Goal: Task Accomplishment & Management: Manage account settings

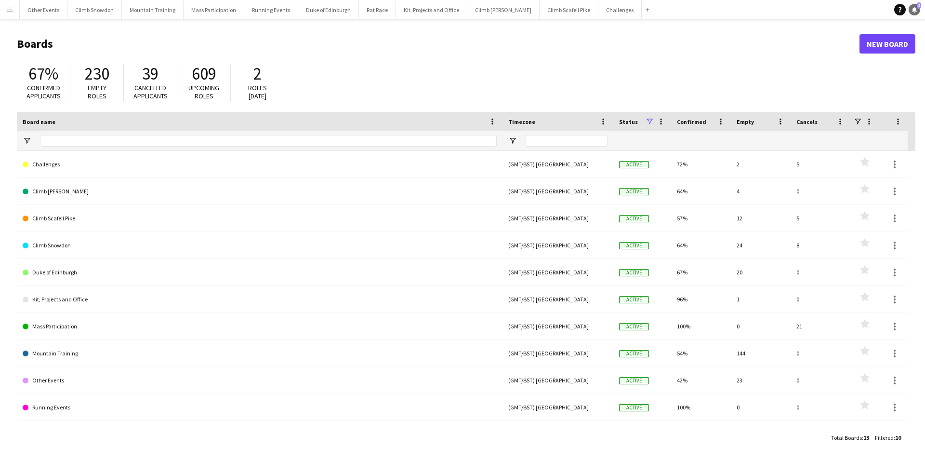
click at [918, 11] on link "Notifications 4" at bounding box center [915, 10] width 12 height 12
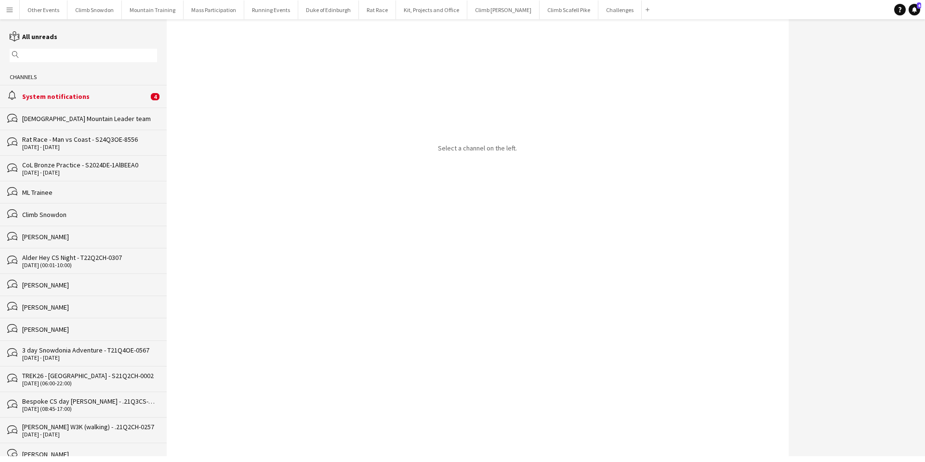
click at [76, 93] on div "System notifications" at bounding box center [85, 96] width 126 height 9
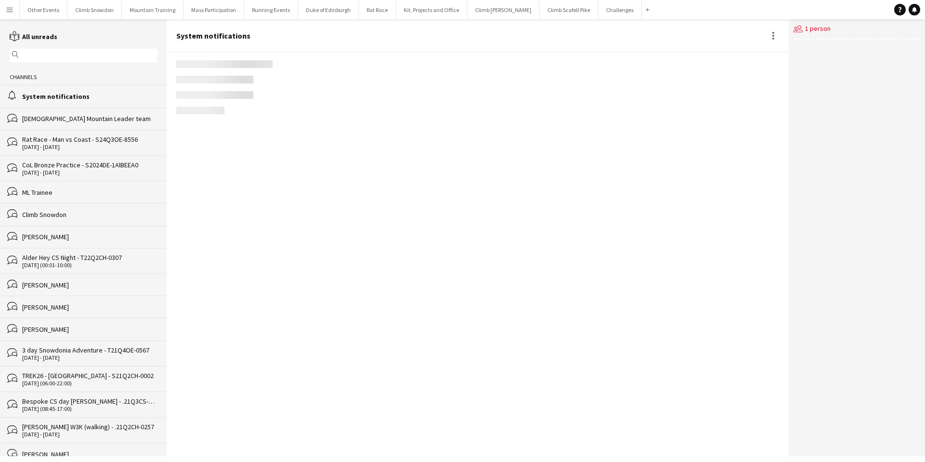
scroll to position [1237, 0]
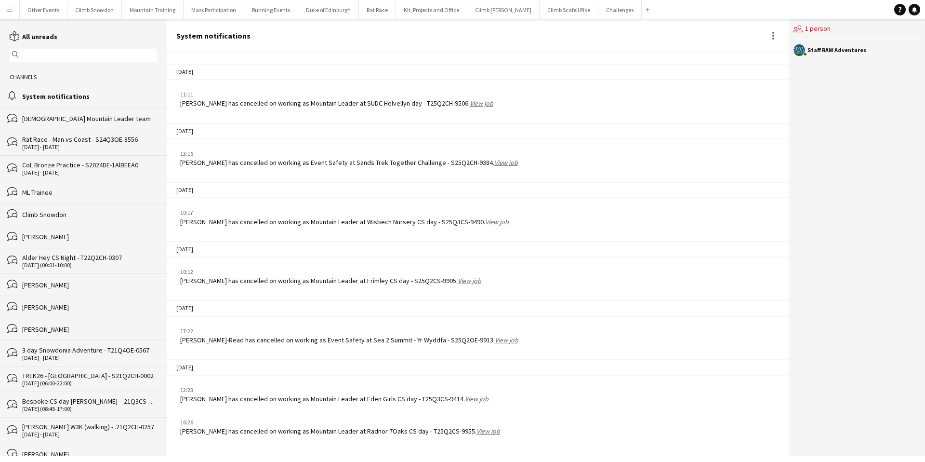
click at [482, 432] on link "View job" at bounding box center [489, 431] width 24 height 9
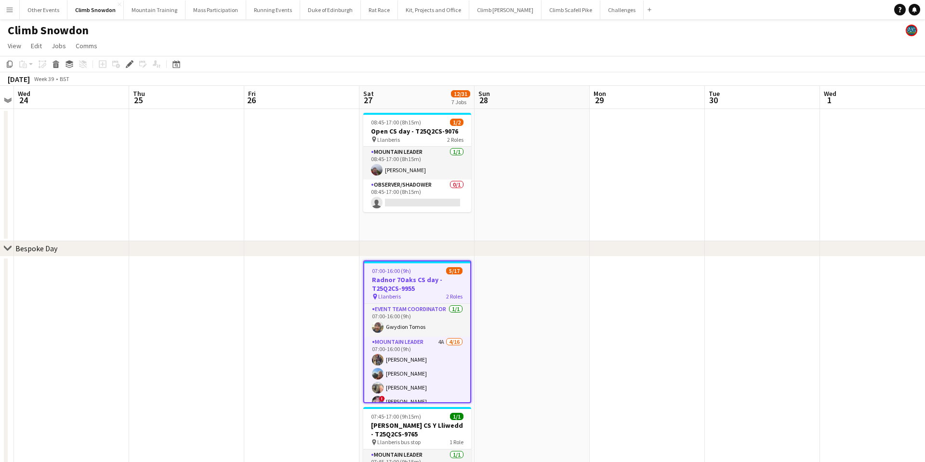
click at [7, 10] on app-icon "Menu" at bounding box center [10, 10] width 8 height 8
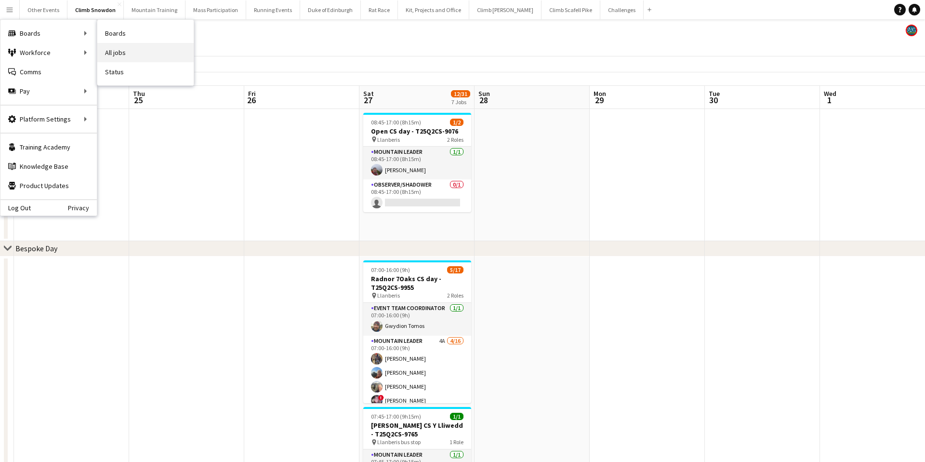
click at [125, 49] on link "All jobs" at bounding box center [145, 52] width 96 height 19
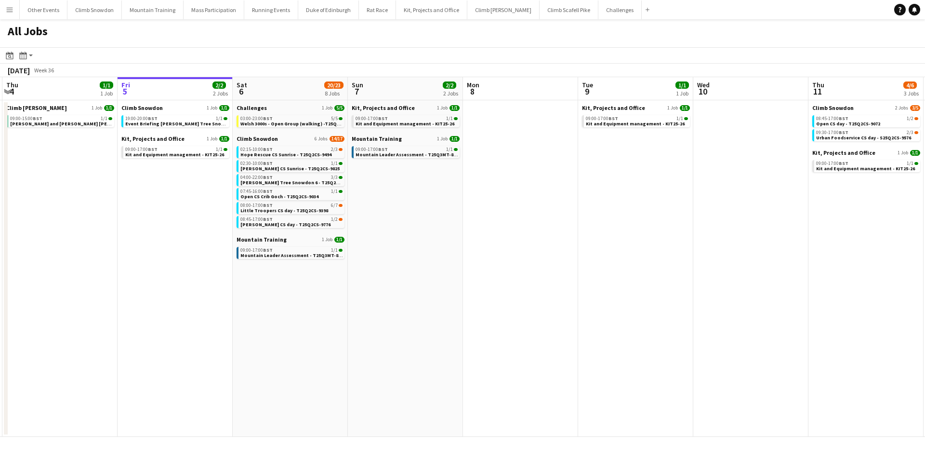
scroll to position [0, 225]
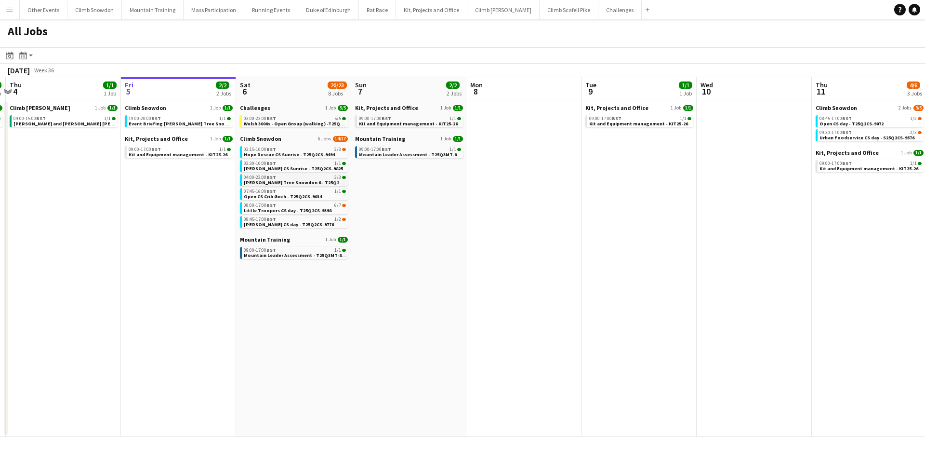
click at [278, 178] on div "04:00-22:00 BST 3/3" at bounding box center [295, 177] width 102 height 5
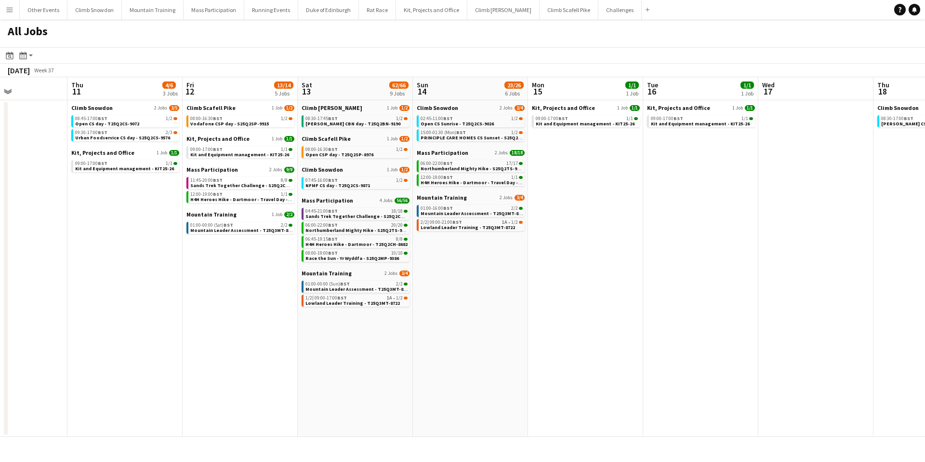
scroll to position [0, 262]
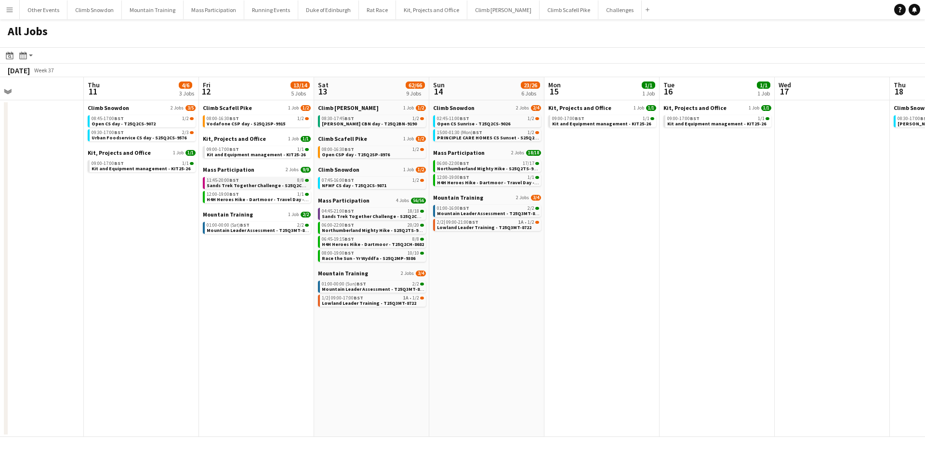
click at [250, 182] on span "Sands Trek Together Challenge - S25Q2CH-9384" at bounding box center [262, 185] width 110 height 6
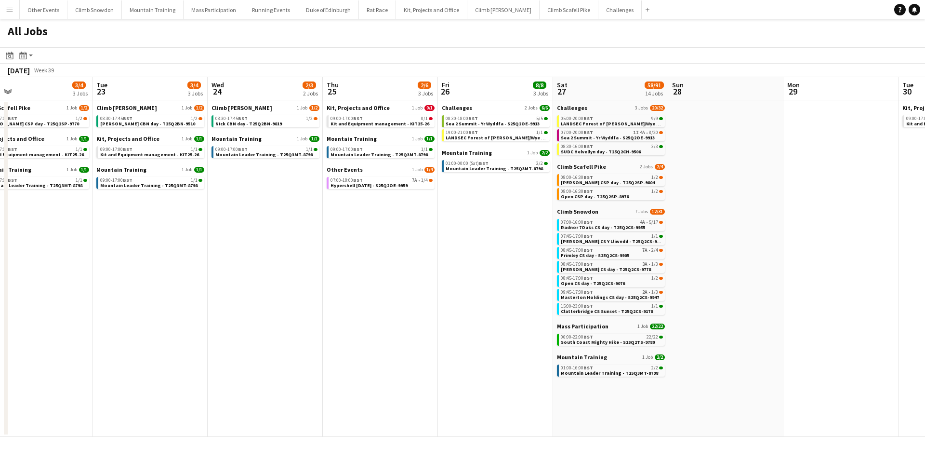
scroll to position [0, 492]
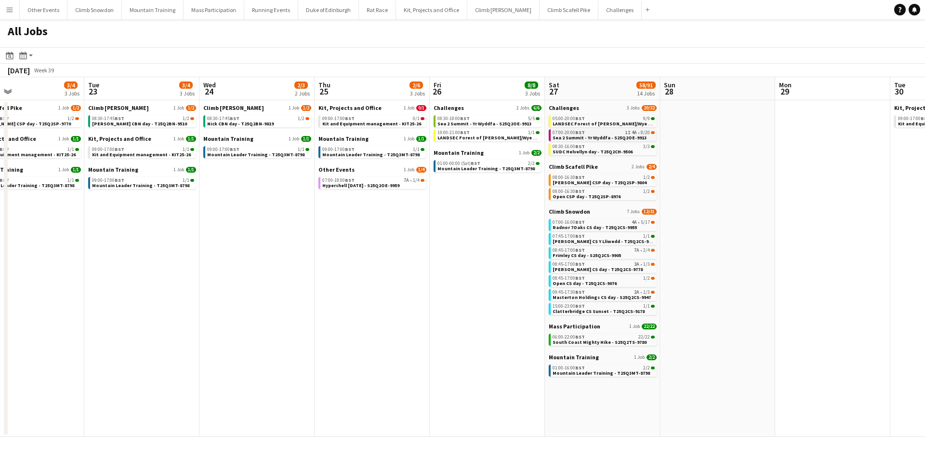
click at [601, 134] on div "07:00-20:00 BST 1I 4A • 8/20" at bounding box center [604, 132] width 102 height 5
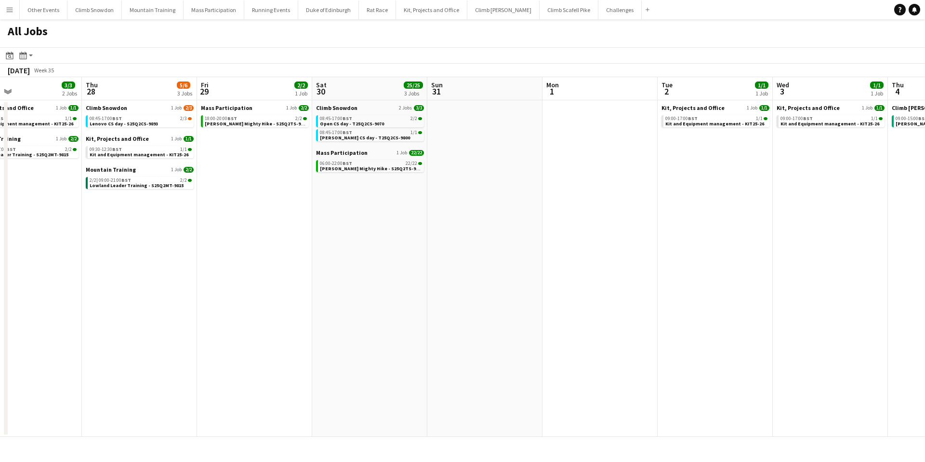
scroll to position [0, 261]
click at [11, 13] on app-icon "Menu" at bounding box center [10, 10] width 8 height 8
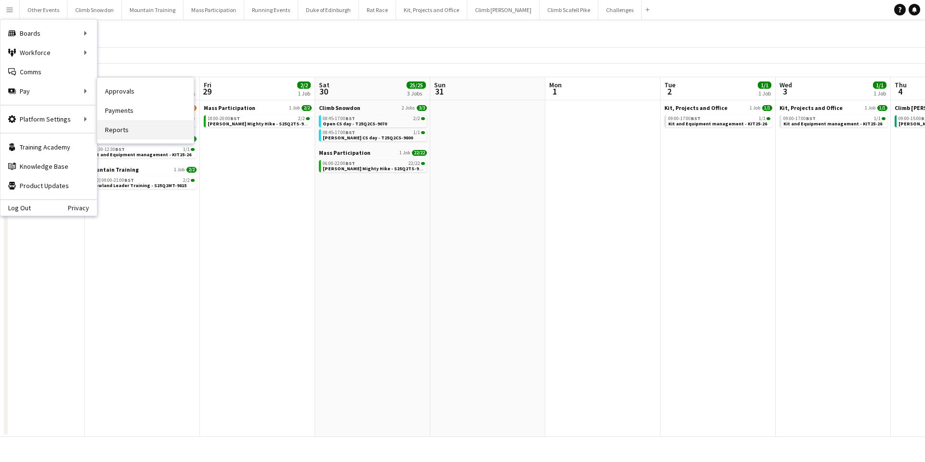
click at [132, 131] on link "Reports" at bounding box center [145, 129] width 96 height 19
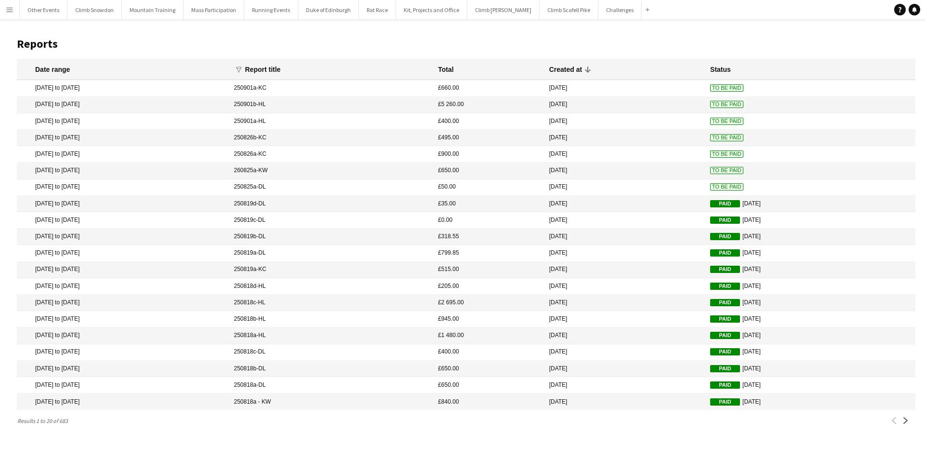
click at [67, 187] on mat-cell "13 Aug 2025 to 13 Aug 2025" at bounding box center [123, 187] width 213 height 16
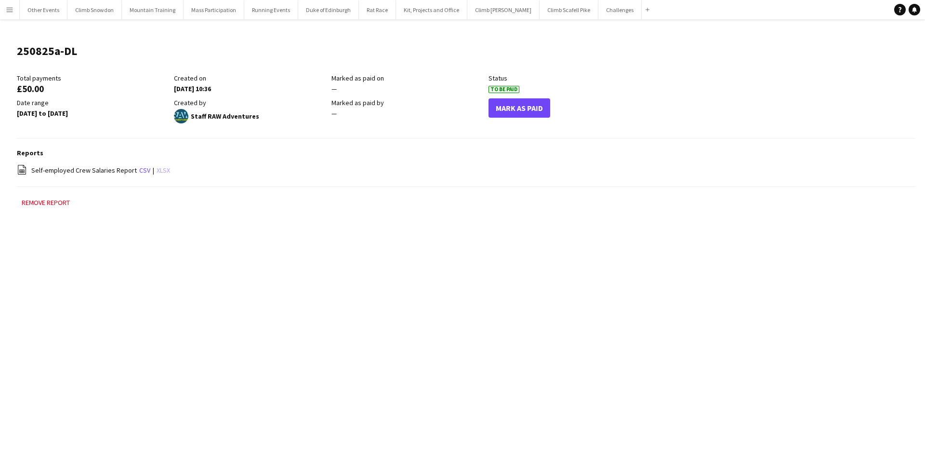
click at [161, 171] on link "xlsx" at bounding box center [163, 170] width 13 height 9
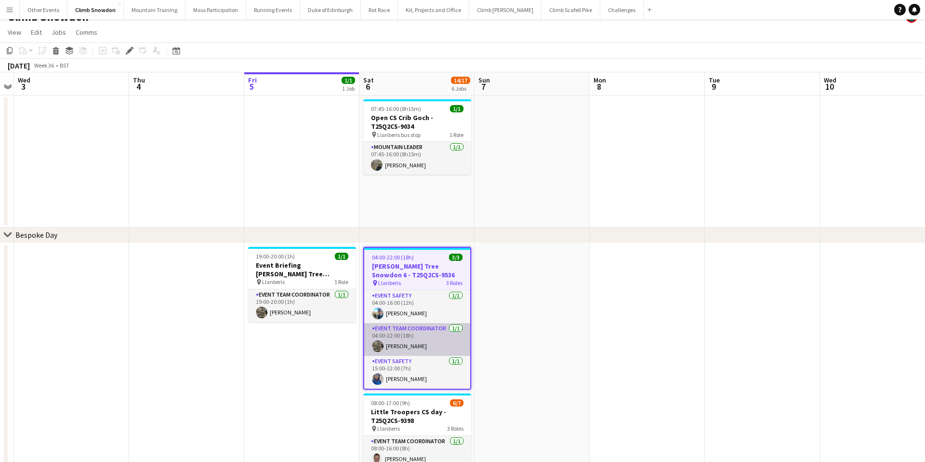
scroll to position [16, 0]
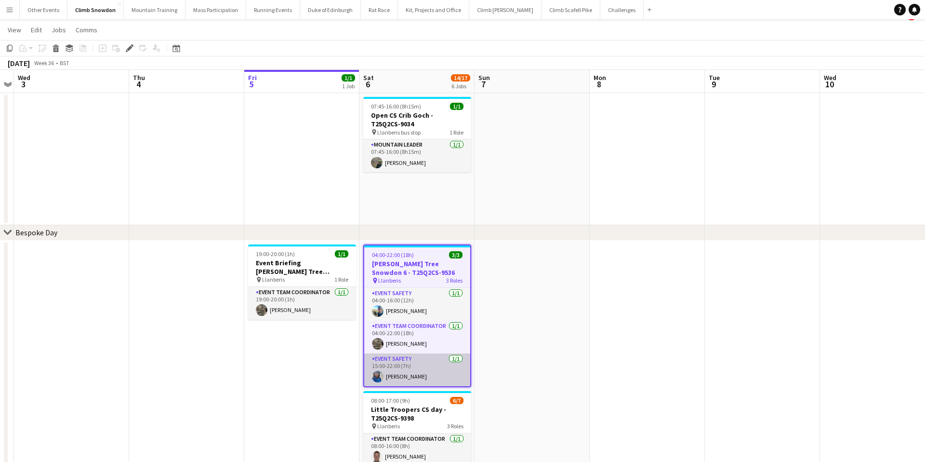
click at [433, 366] on app-card-role "Event Safety 1/1 15:00-22:00 (7h) Rebecca Watts" at bounding box center [417, 369] width 106 height 33
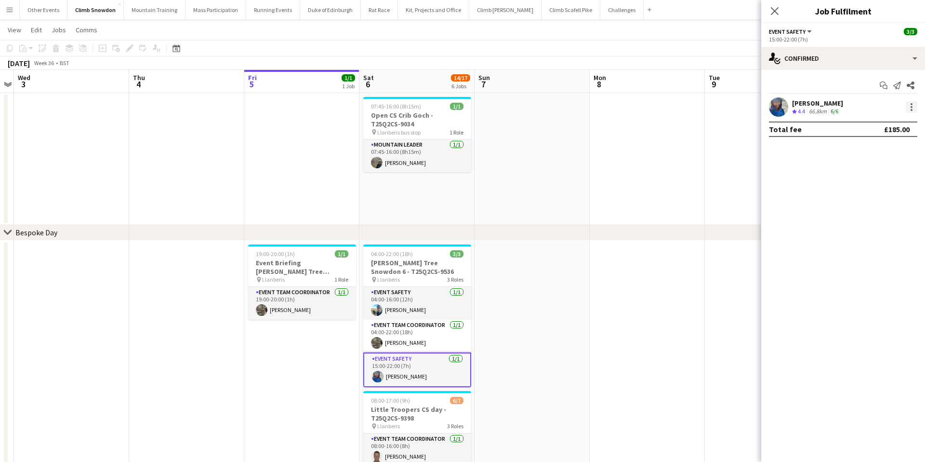
click at [911, 104] on div at bounding box center [912, 104] width 2 height 2
click at [871, 121] on span "Edit fee" at bounding box center [863, 125] width 26 height 8
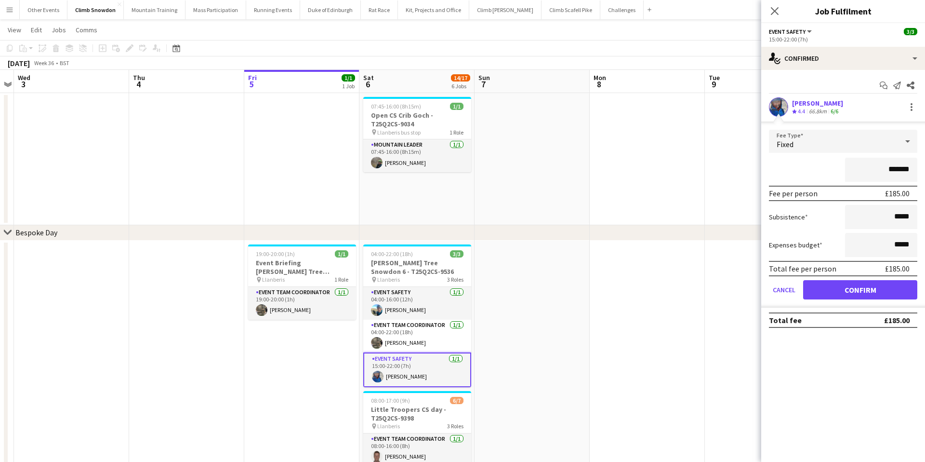
click at [899, 169] on input "*******" at bounding box center [881, 170] width 72 height 24
type input "**"
type input "****"
click at [846, 285] on button "Confirm" at bounding box center [861, 289] width 114 height 19
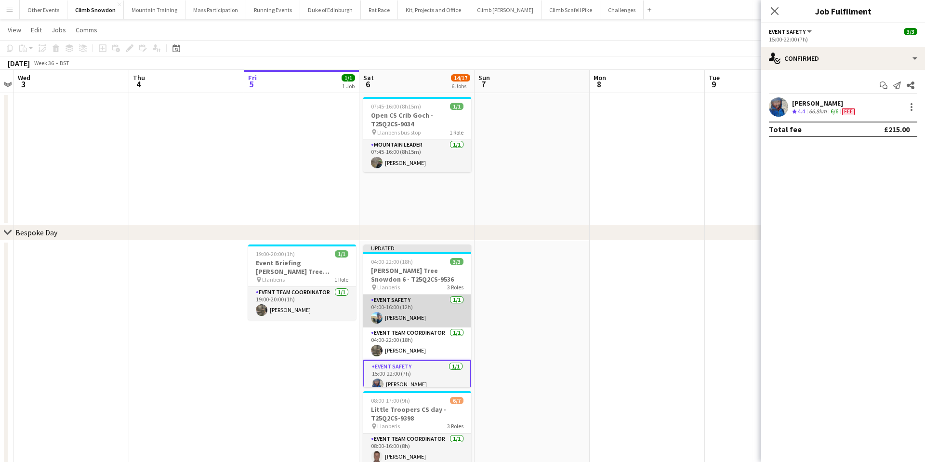
click at [425, 318] on app-card-role "Event Safety 1/1 04:00-16:00 (12h) Kate Worthington" at bounding box center [417, 311] width 108 height 33
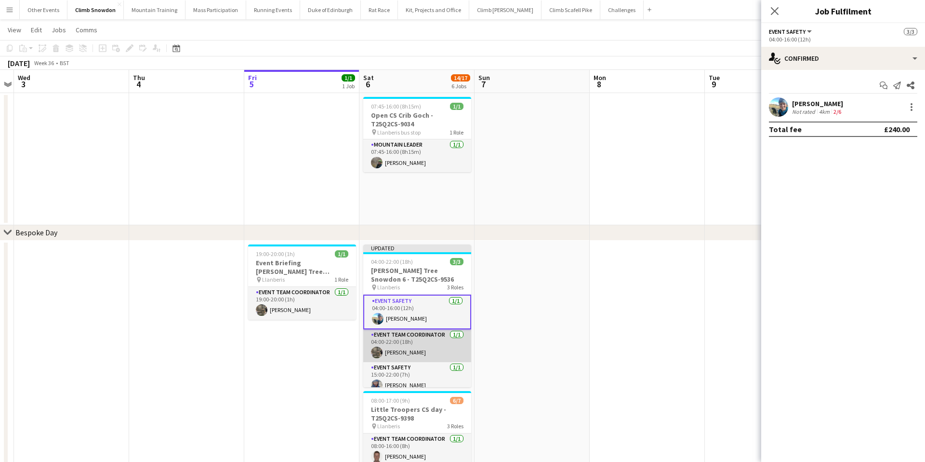
click at [432, 345] on app-card-role "Event Team Coordinator 1/1 04:00-22:00 (18h) Ross Worthington" at bounding box center [417, 345] width 108 height 33
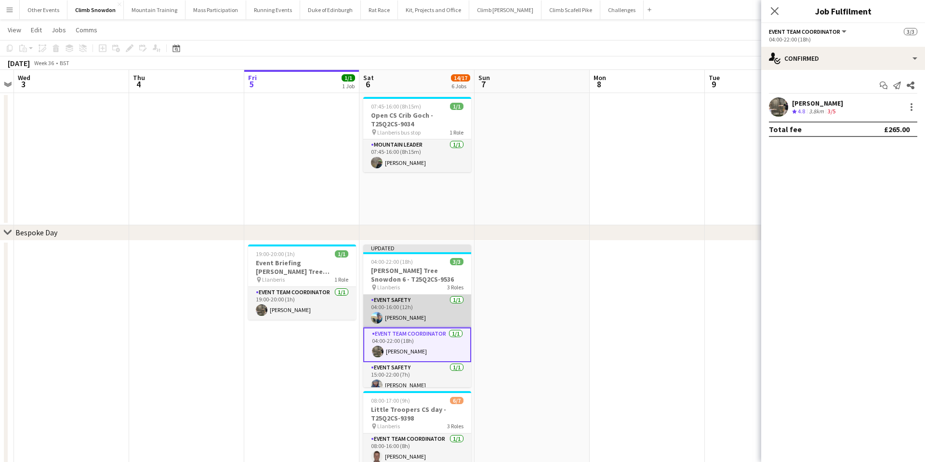
click at [434, 305] on app-card-role "Event Safety 1/1 04:00-16:00 (12h) Kate Worthington" at bounding box center [417, 311] width 108 height 33
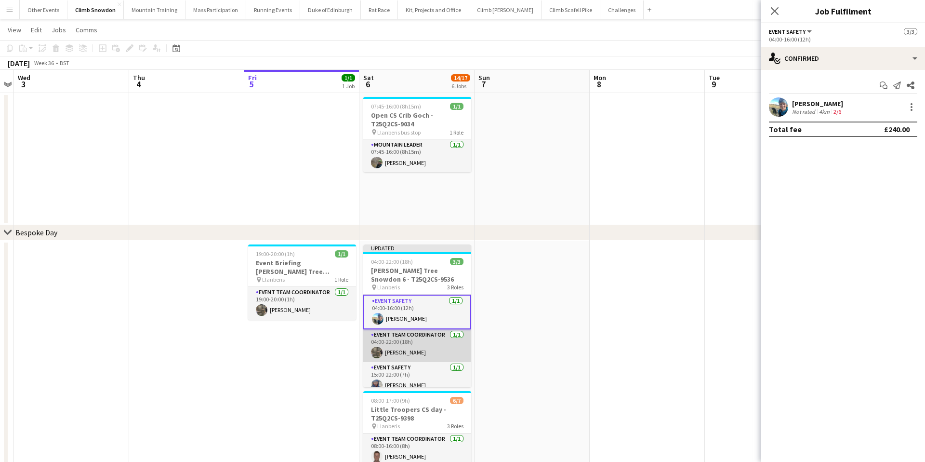
click at [429, 339] on app-card-role "Event Team Coordinator 1/1 04:00-22:00 (18h) Ross Worthington" at bounding box center [417, 345] width 108 height 33
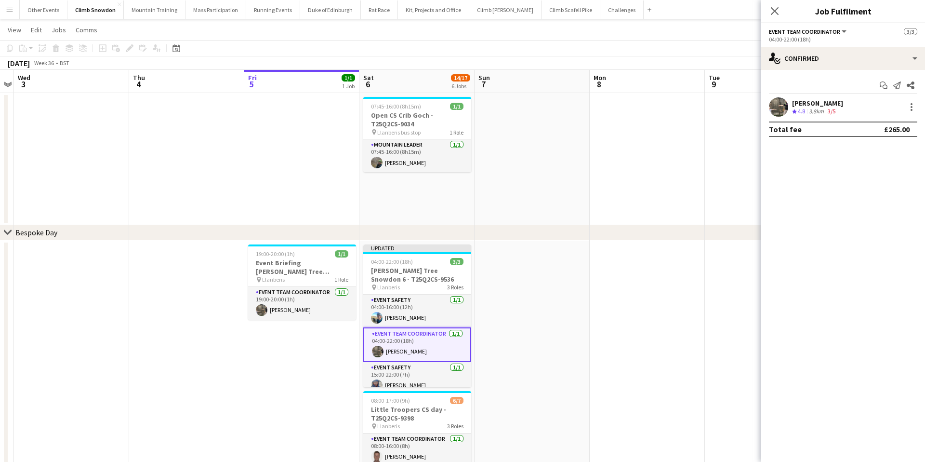
click at [688, 26] on app-page-menu "View Day view expanded Day view collapsed Month view Date picker Jump to today …" at bounding box center [462, 31] width 925 height 18
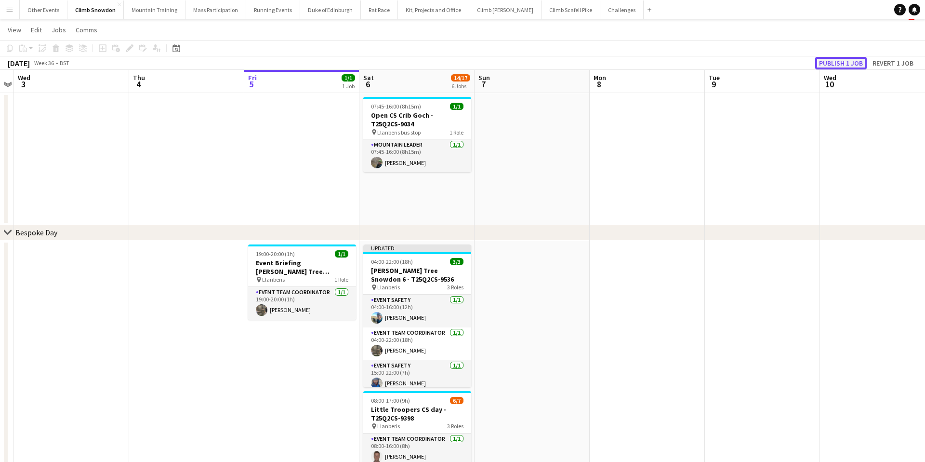
click at [840, 62] on button "Publish 1 job" at bounding box center [842, 63] width 52 height 13
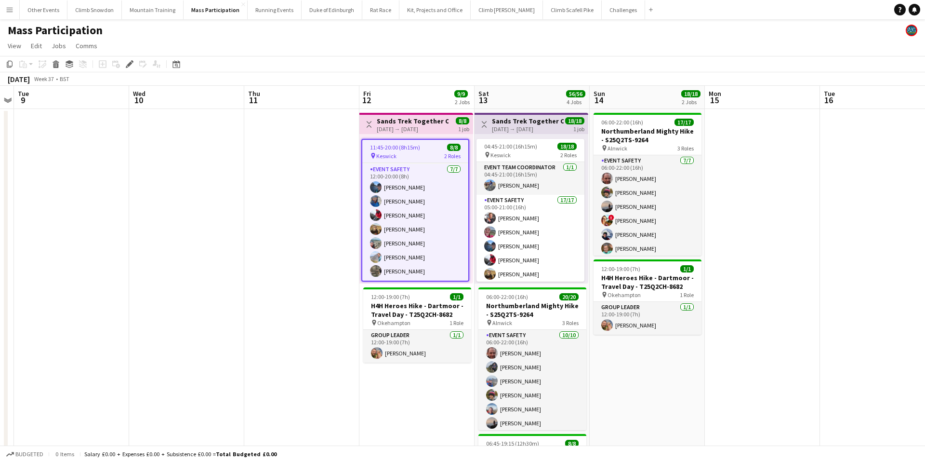
click at [790, 194] on app-date-cell at bounding box center [762, 425] width 115 height 633
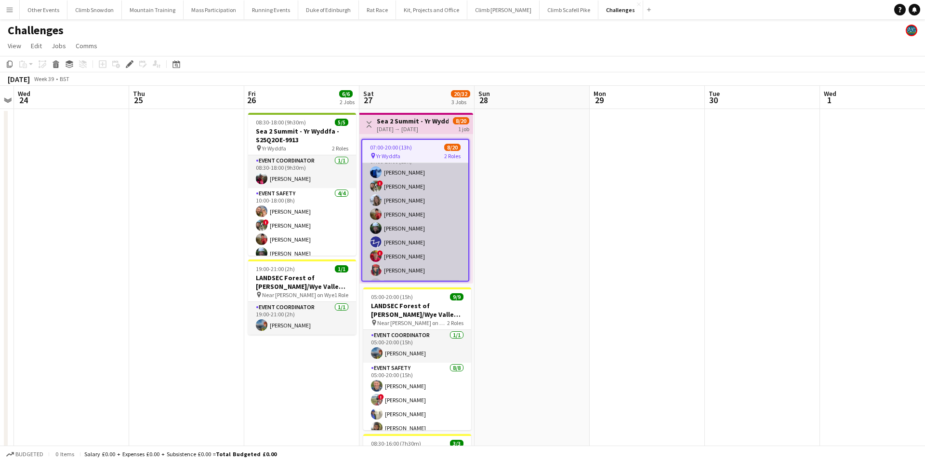
scroll to position [29, 0]
click at [433, 247] on app-card-role "Event Safety 3A [DATE] 07:00-20:00 (13h) [PERSON_NAME] ! [PERSON_NAME] Nat Skye…" at bounding box center [415, 308] width 106 height 284
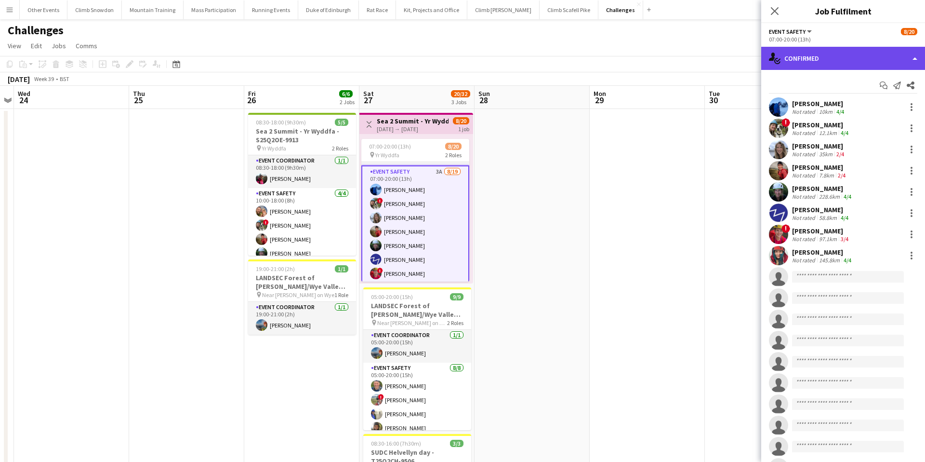
click at [843, 59] on div "single-neutral-actions-check-2 Confirmed" at bounding box center [844, 58] width 164 height 23
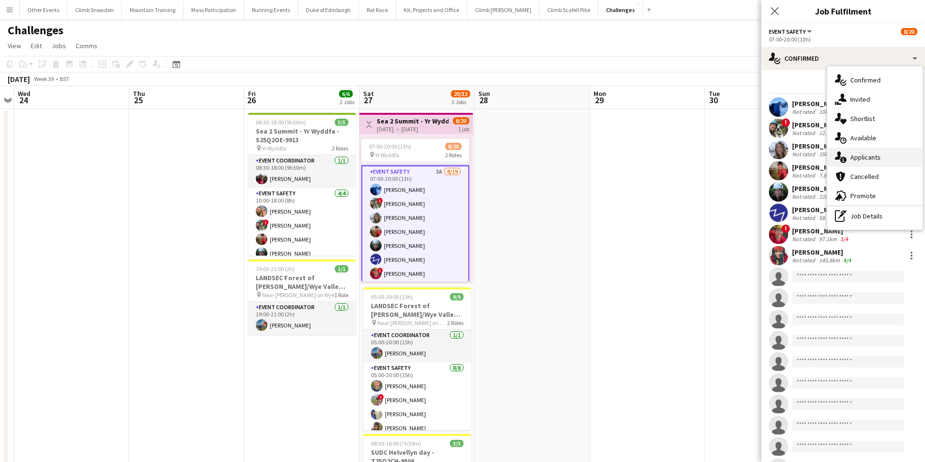
click at [868, 156] on span "Applicants" at bounding box center [866, 157] width 30 height 9
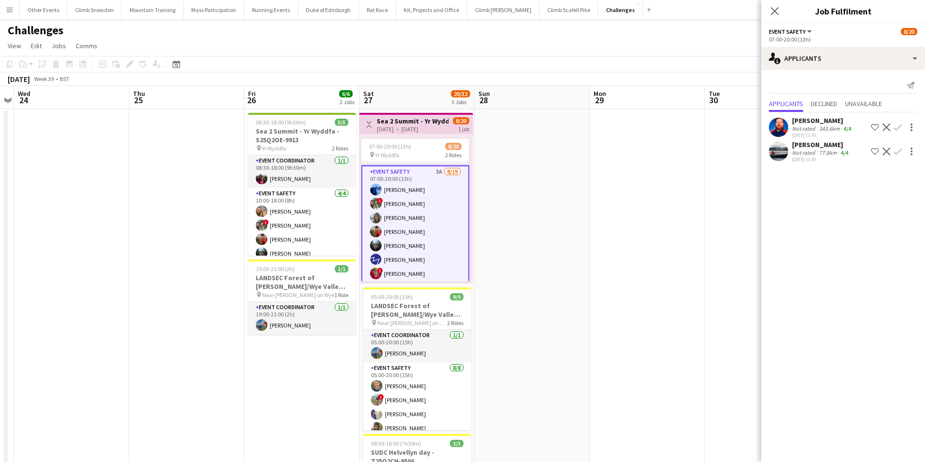
click at [807, 147] on div "[PERSON_NAME]" at bounding box center [821, 144] width 58 height 9
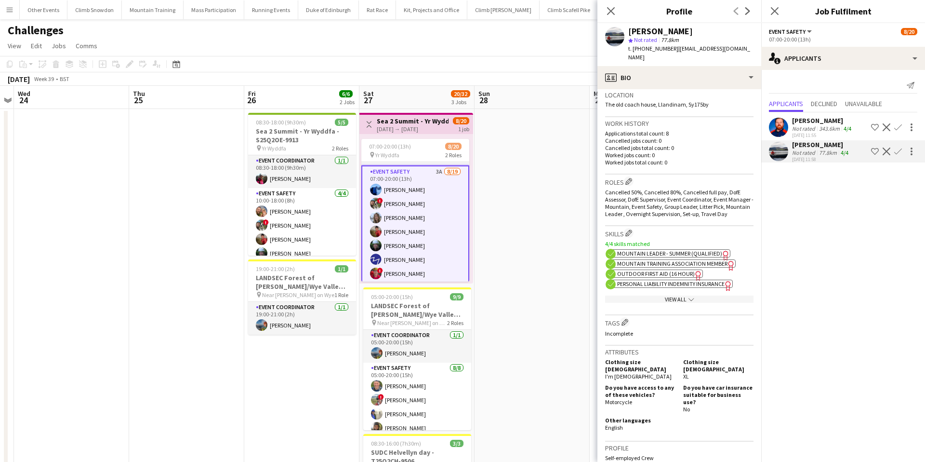
scroll to position [0, 0]
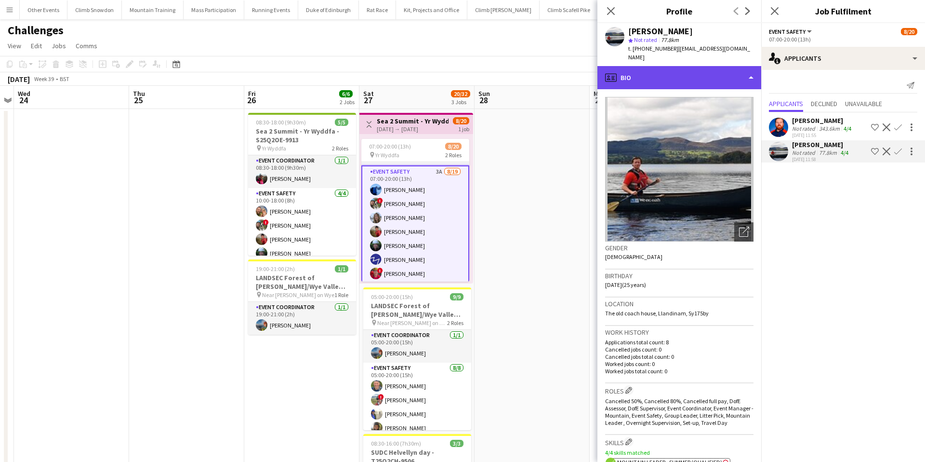
click at [693, 68] on div "profile Bio" at bounding box center [680, 77] width 164 height 23
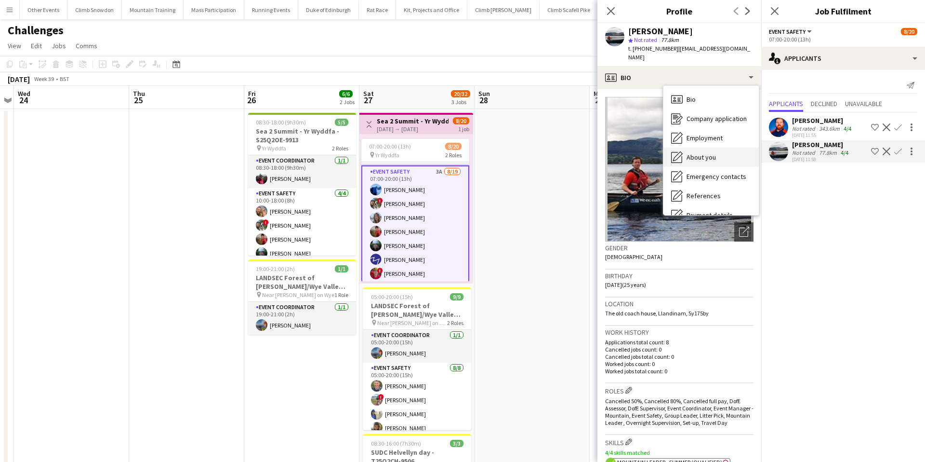
click at [713, 153] on span "About you" at bounding box center [701, 157] width 29 height 9
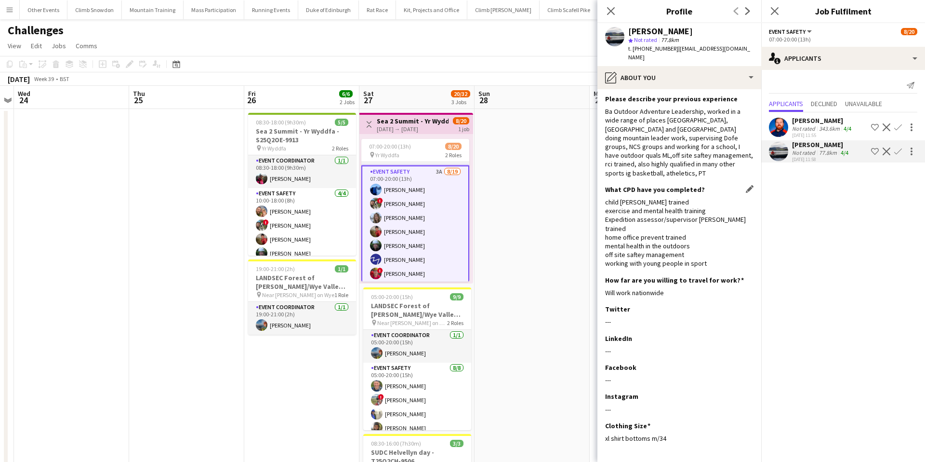
scroll to position [110, 0]
click at [898, 147] on app-icon "Confirm" at bounding box center [899, 151] width 8 height 8
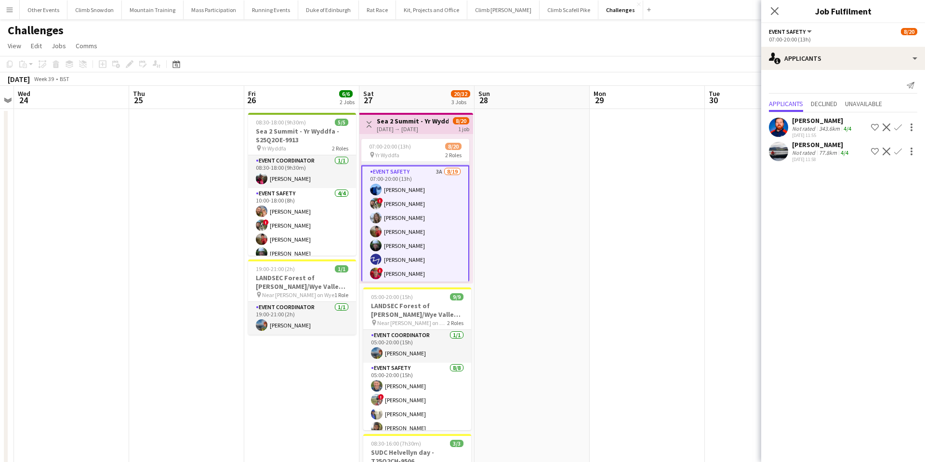
click at [899, 148] on app-icon "Confirm" at bounding box center [899, 151] width 8 height 8
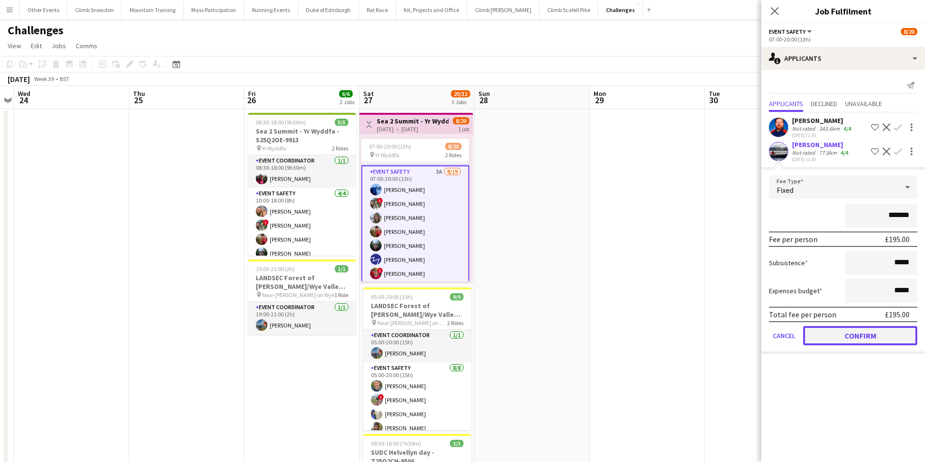
click at [861, 334] on button "Confirm" at bounding box center [861, 335] width 114 height 19
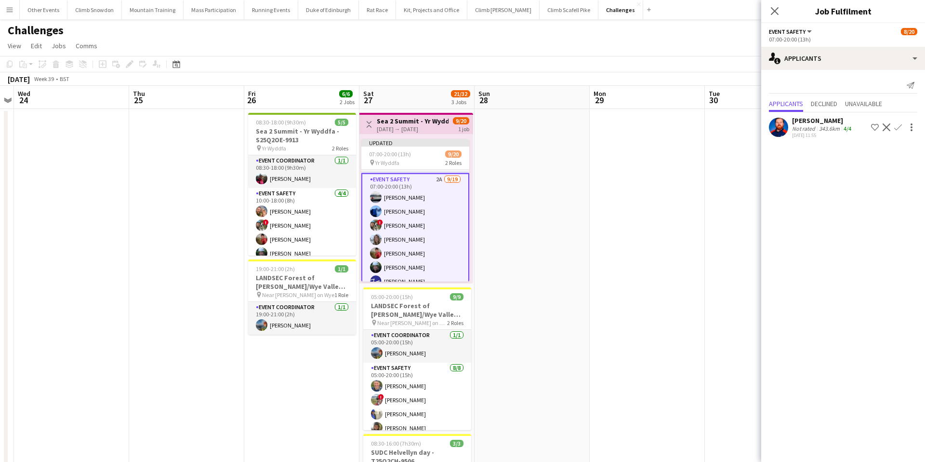
click at [817, 123] on div "[PERSON_NAME]" at bounding box center [822, 120] width 61 height 9
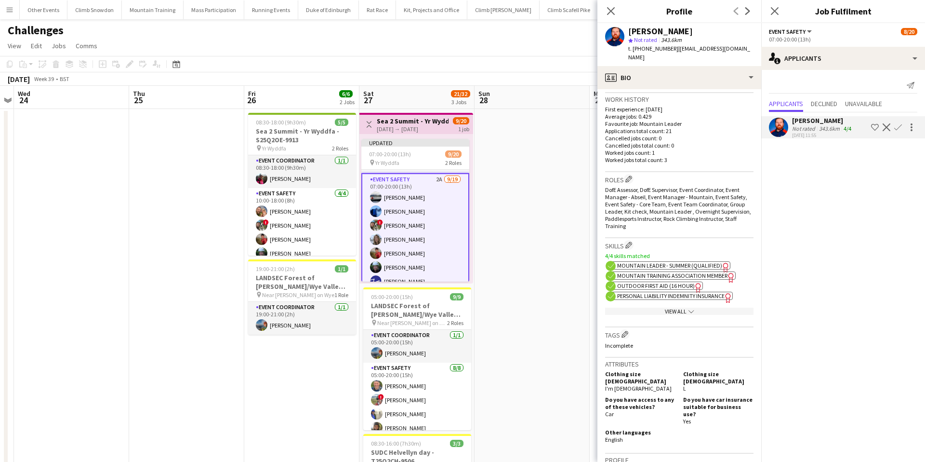
scroll to position [218, 0]
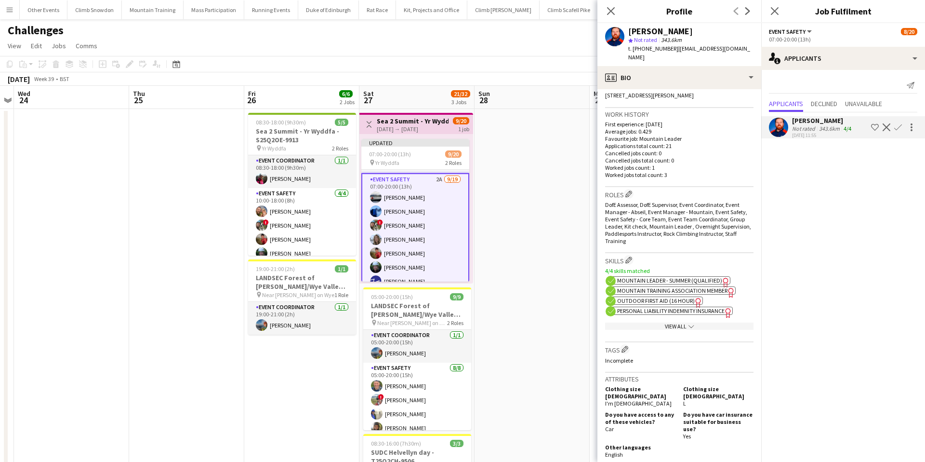
click at [680, 277] on span "Mountain Leader - Summer (Qualified)" at bounding box center [669, 280] width 105 height 7
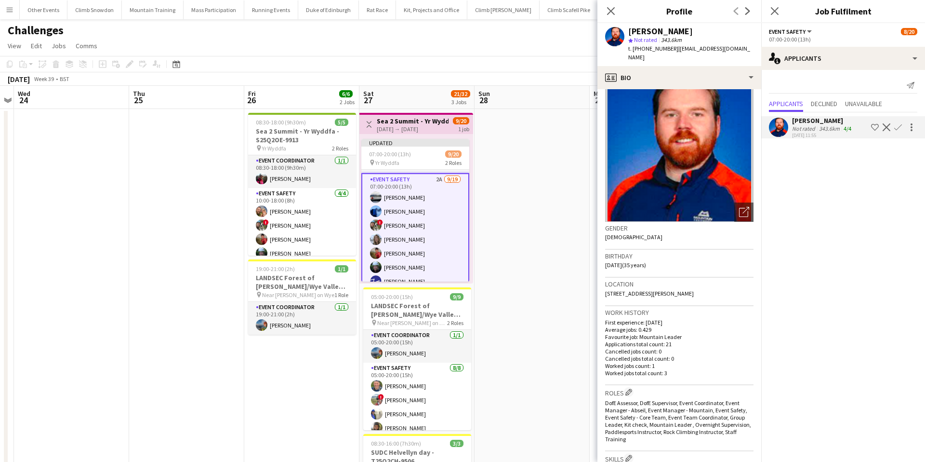
scroll to position [0, 0]
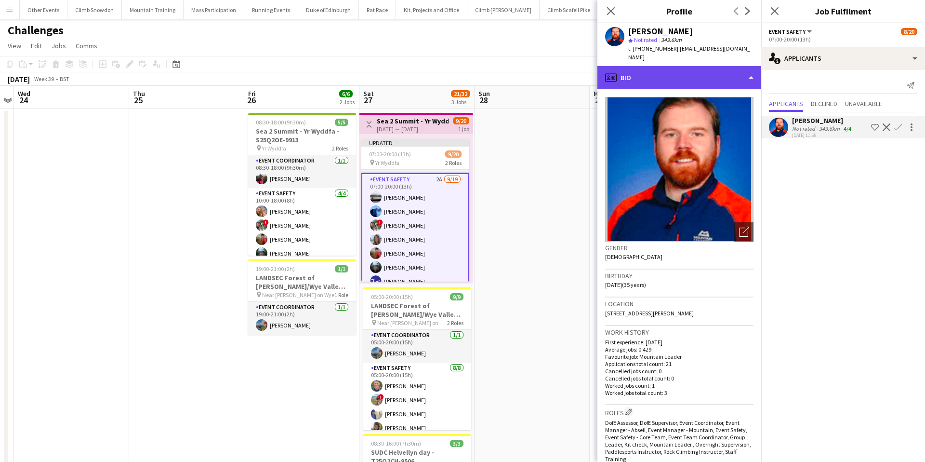
click at [670, 70] on div "profile Bio" at bounding box center [680, 77] width 164 height 23
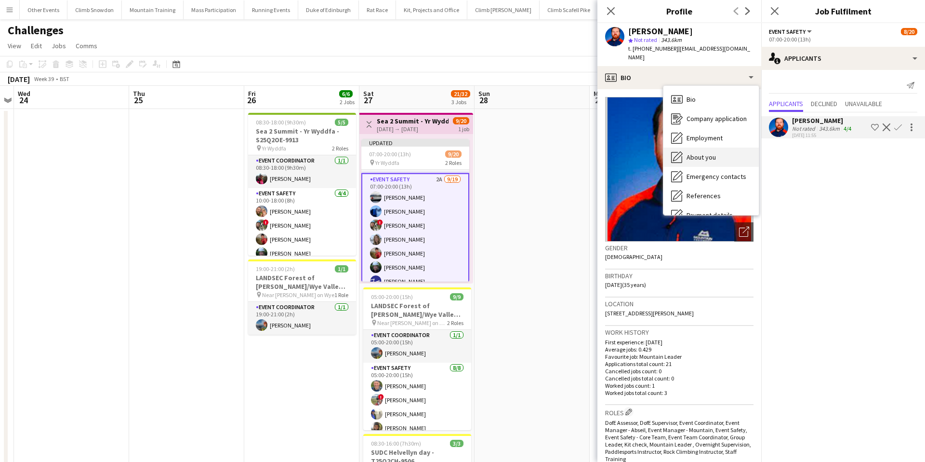
click at [702, 153] on span "About you" at bounding box center [701, 157] width 29 height 9
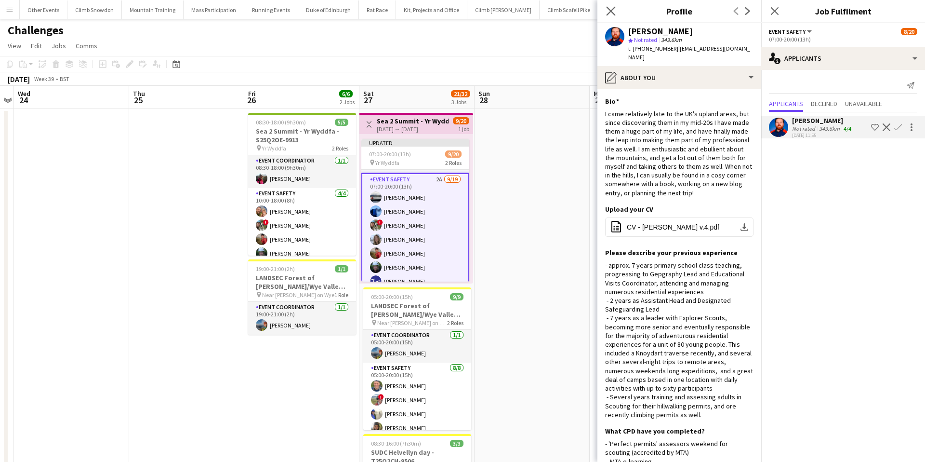
click at [613, 5] on app-icon "Close pop-in" at bounding box center [611, 11] width 14 height 14
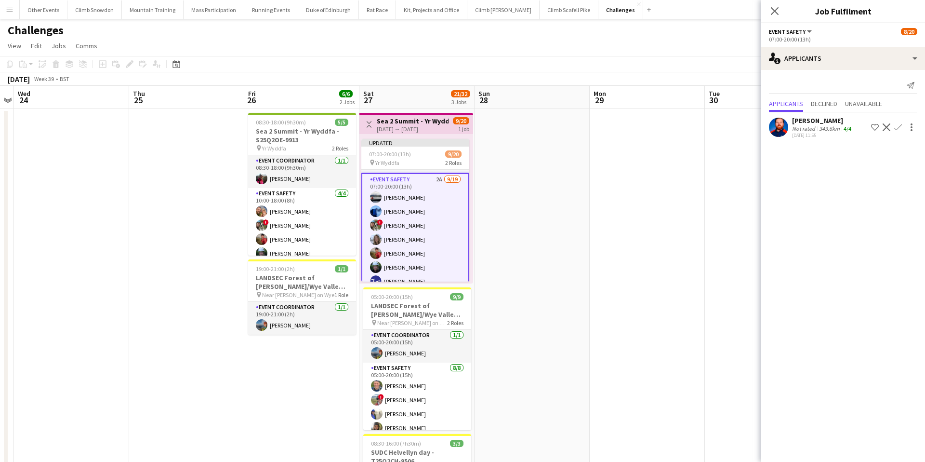
click at [900, 126] on app-icon "Confirm" at bounding box center [899, 127] width 8 height 8
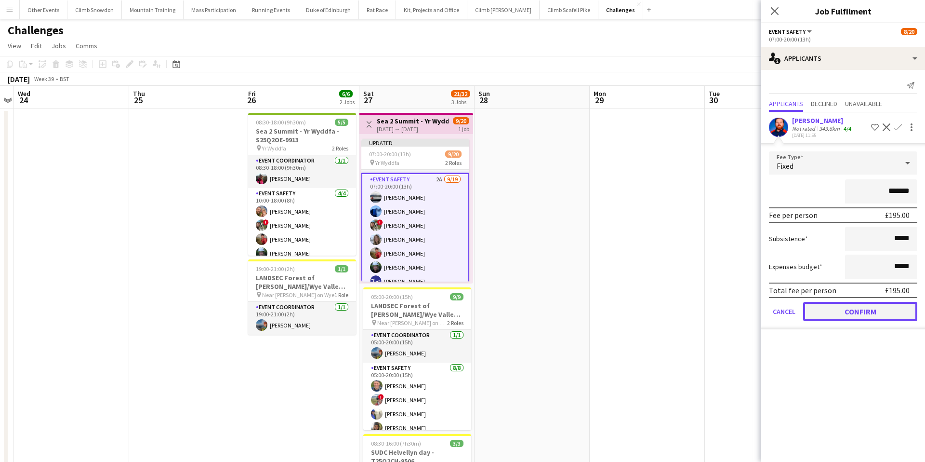
click at [855, 314] on button "Confirm" at bounding box center [861, 311] width 114 height 19
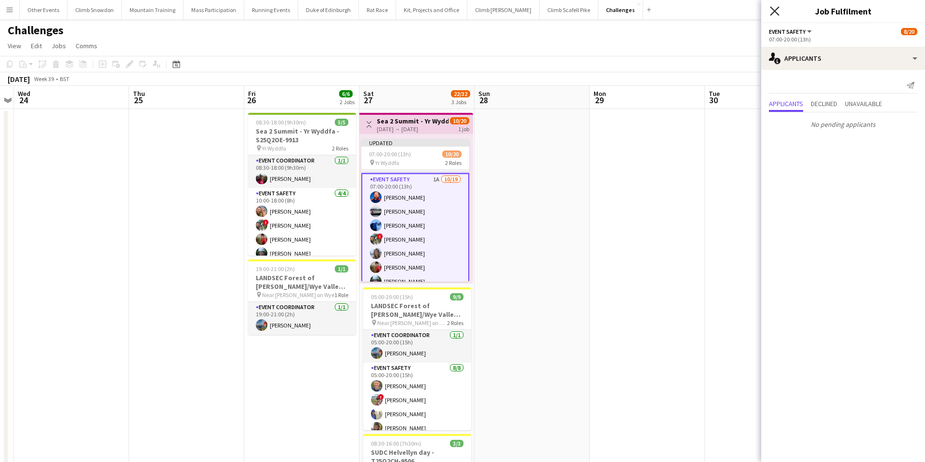
click at [779, 6] on app-icon "Close pop-in" at bounding box center [775, 11] width 14 height 14
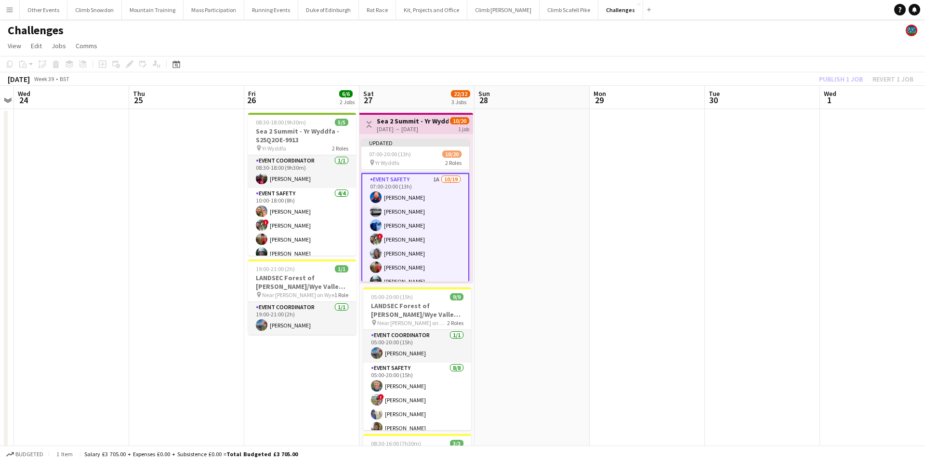
click at [848, 82] on div "Publish 1 job Revert 1 job" at bounding box center [867, 79] width 118 height 13
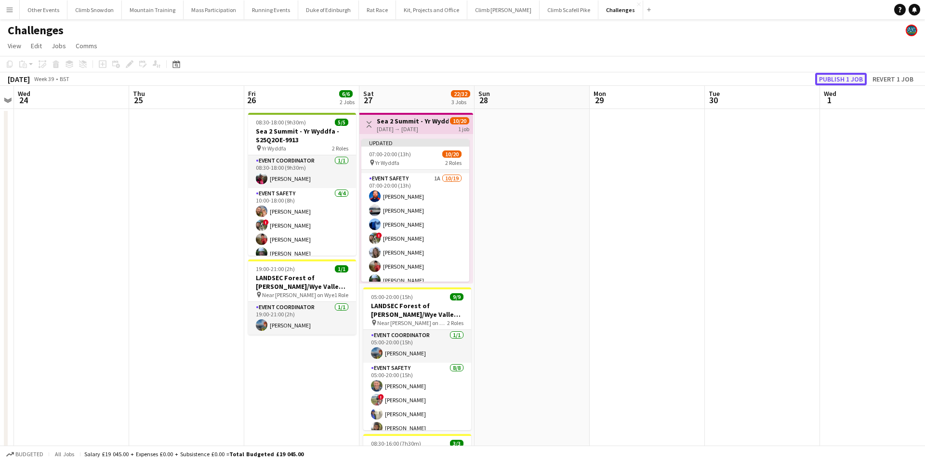
click at [845, 80] on button "Publish 1 job" at bounding box center [842, 79] width 52 height 13
